Goal: Find specific page/section: Find specific page/section

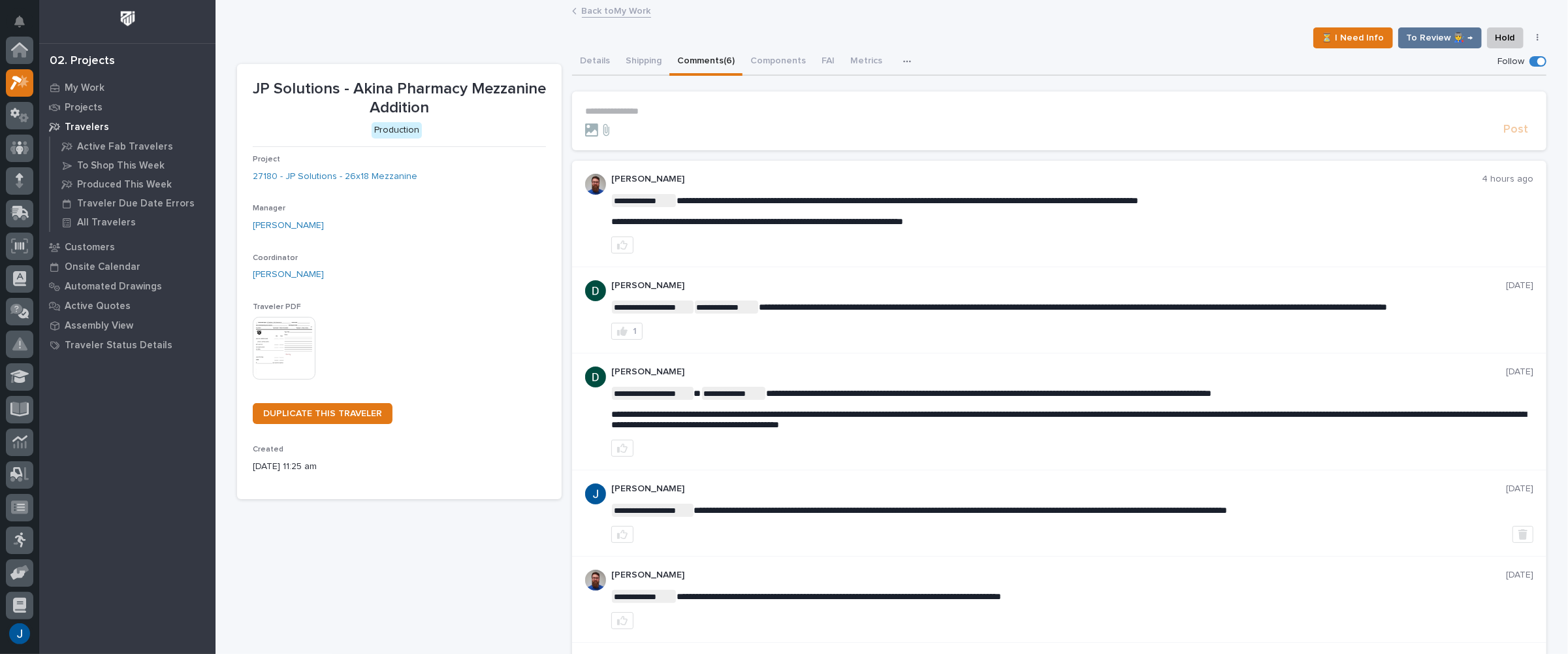
scroll to position [33, 0]
click at [80, 82] on p "My Work" at bounding box center [85, 88] width 40 height 12
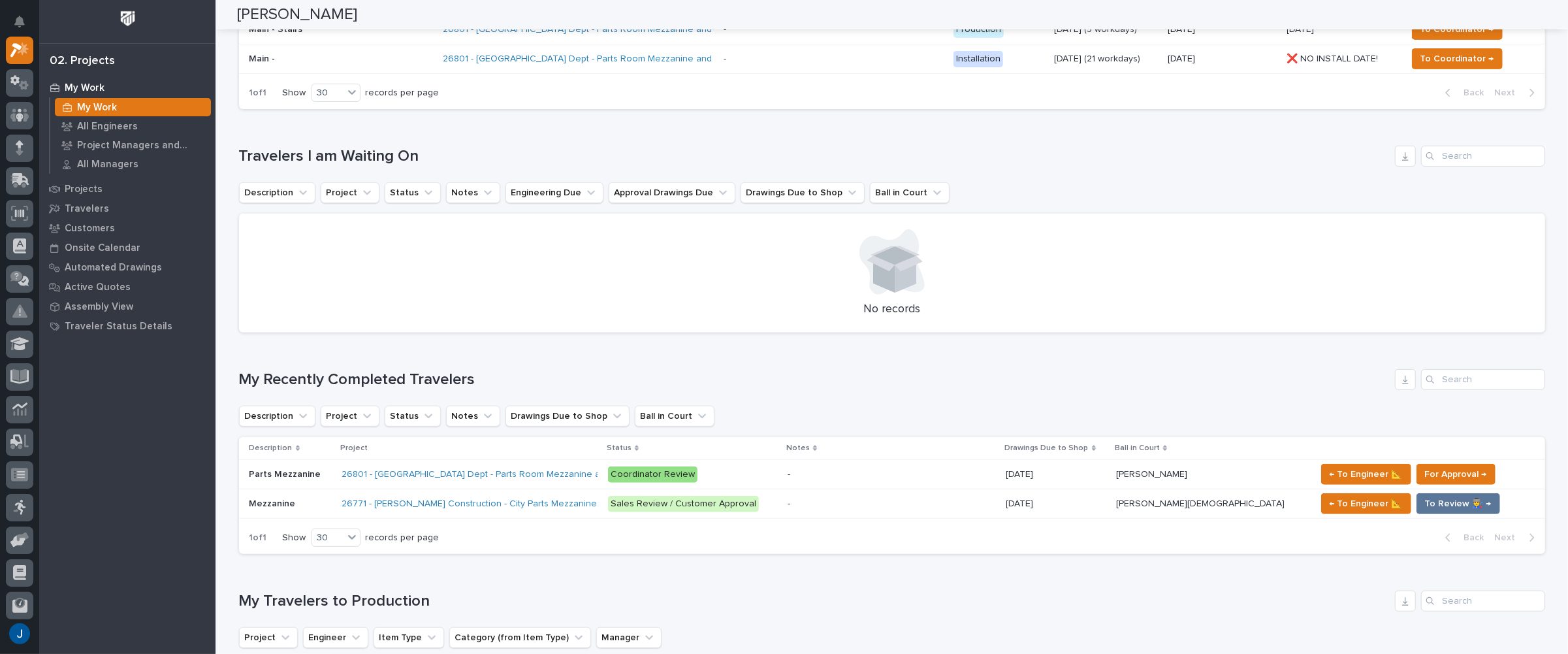
scroll to position [522, 0]
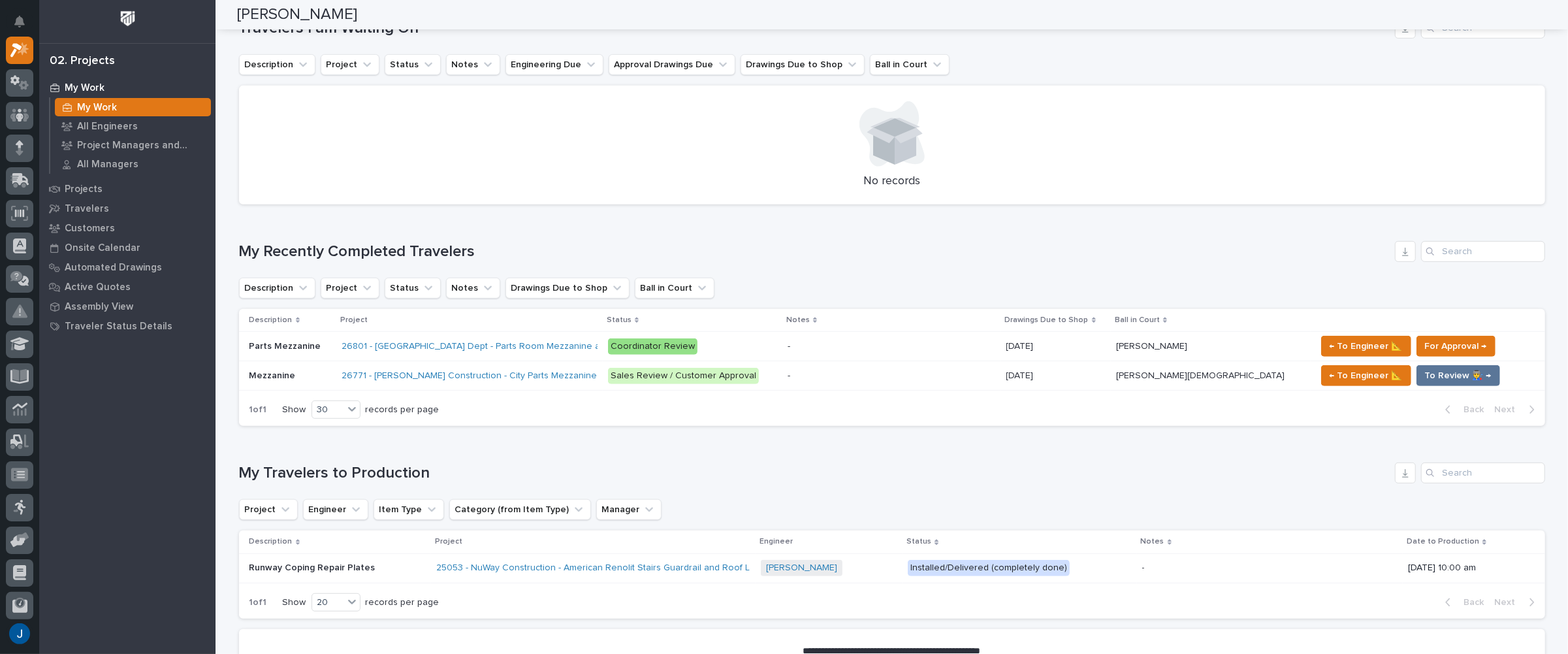
click at [264, 346] on p "Parts Mezzanine" at bounding box center [286, 345] width 74 height 14
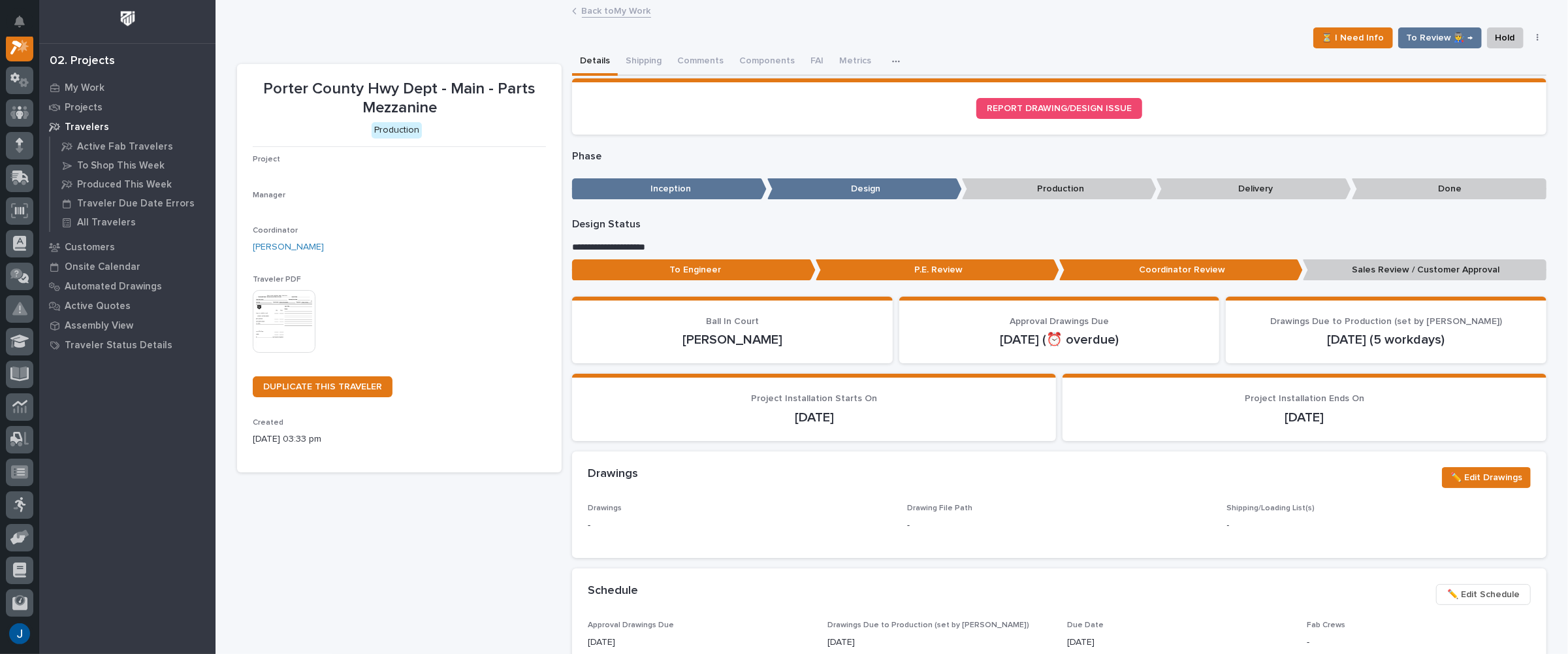
scroll to position [33, 0]
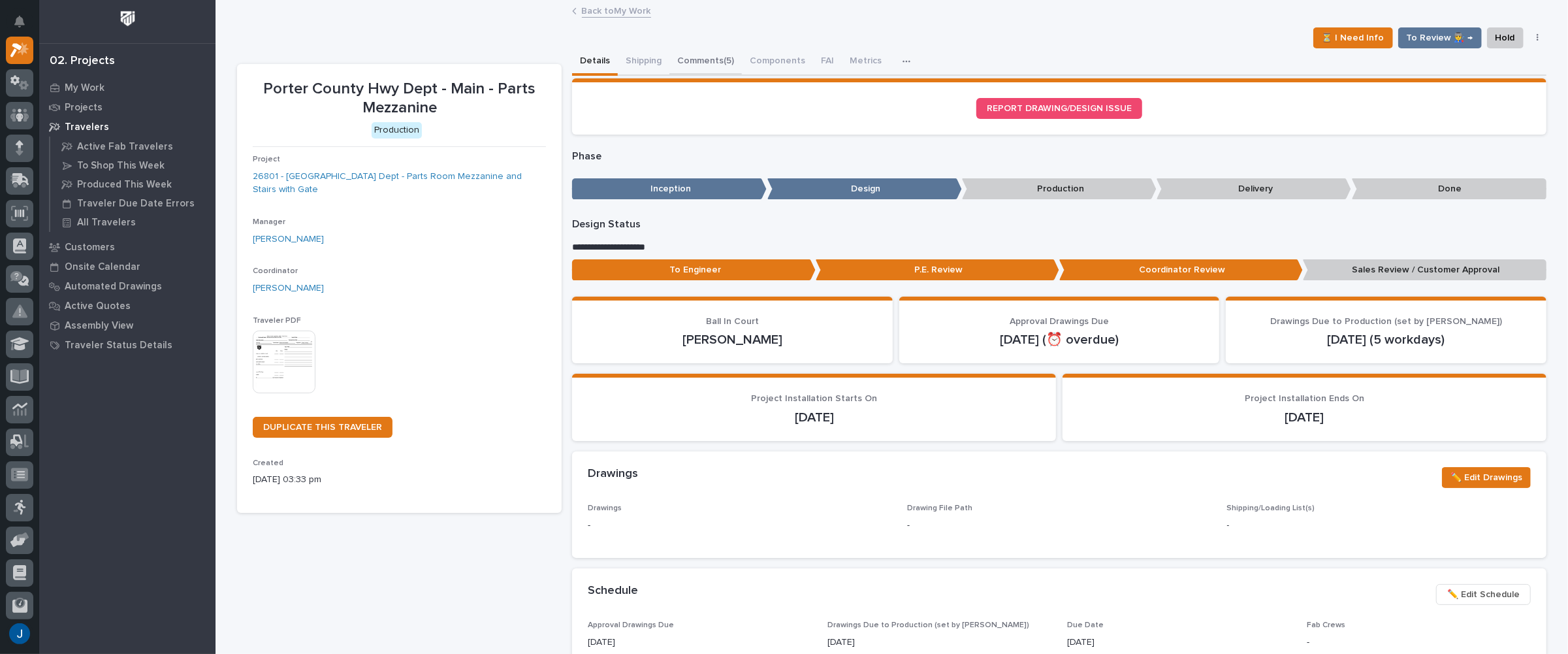
click at [709, 64] on button "Comments (5)" at bounding box center [705, 62] width 73 height 27
